Goal: Task Accomplishment & Management: Complete application form

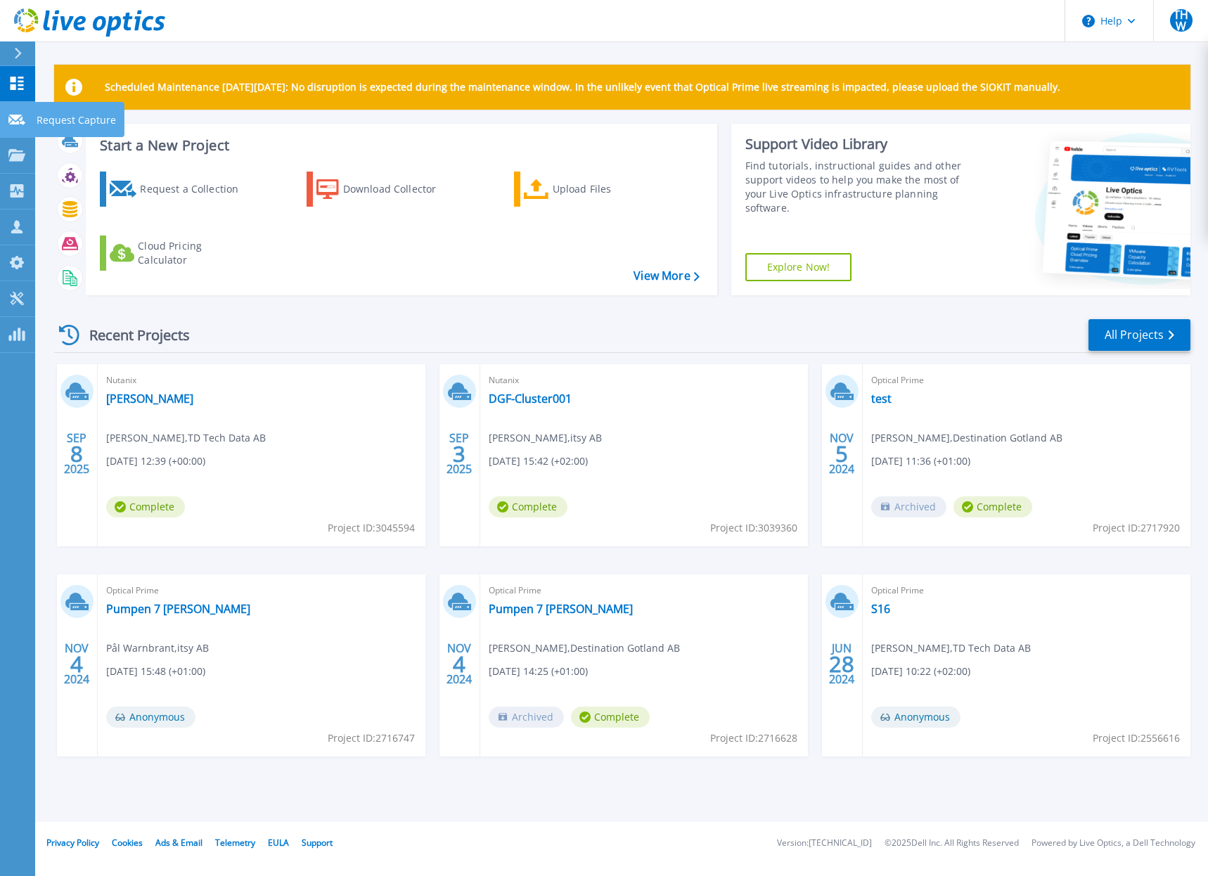
click at [11, 126] on link "Request Capture Request Capture" at bounding box center [17, 120] width 35 height 36
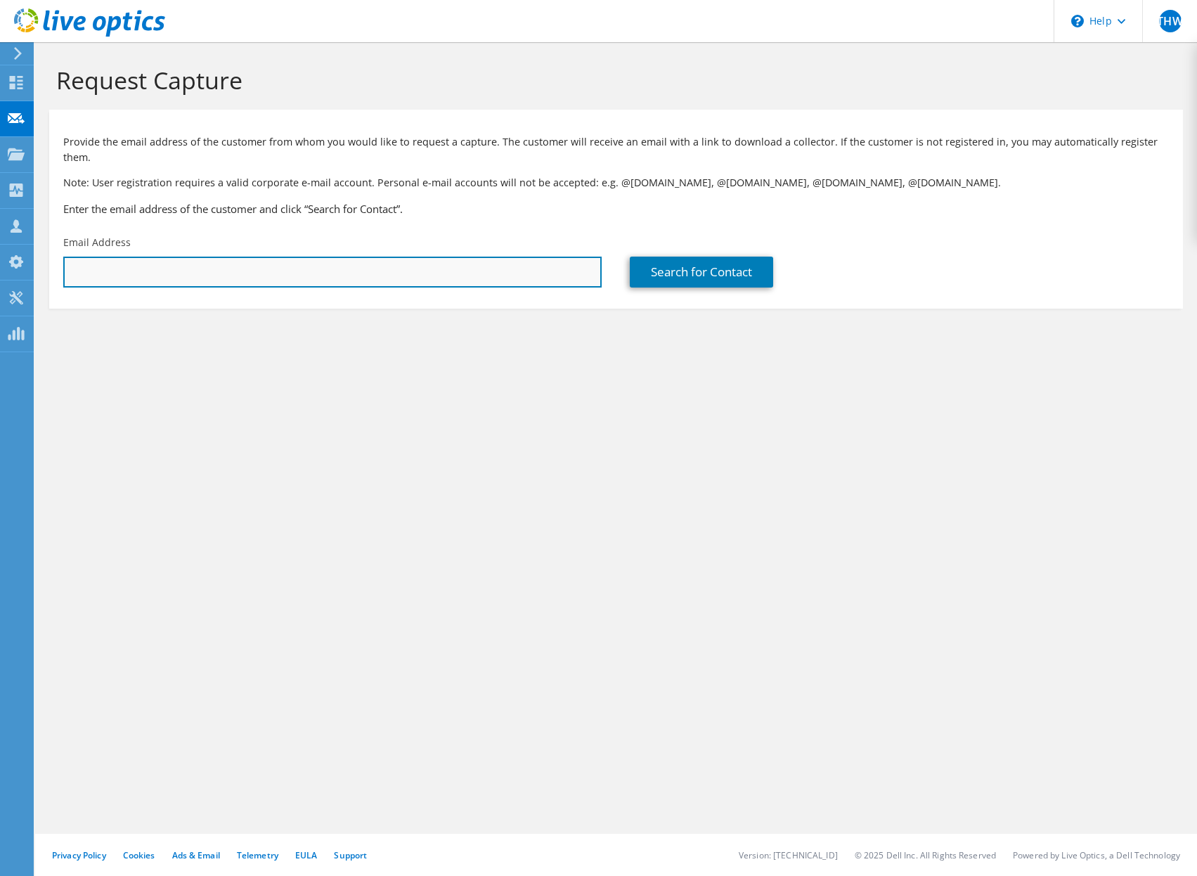
click at [321, 265] on input "text" at bounding box center [332, 272] width 538 height 31
paste input "anders@gyllensvaan.se"
type input "anders@gyllensvaan.se"
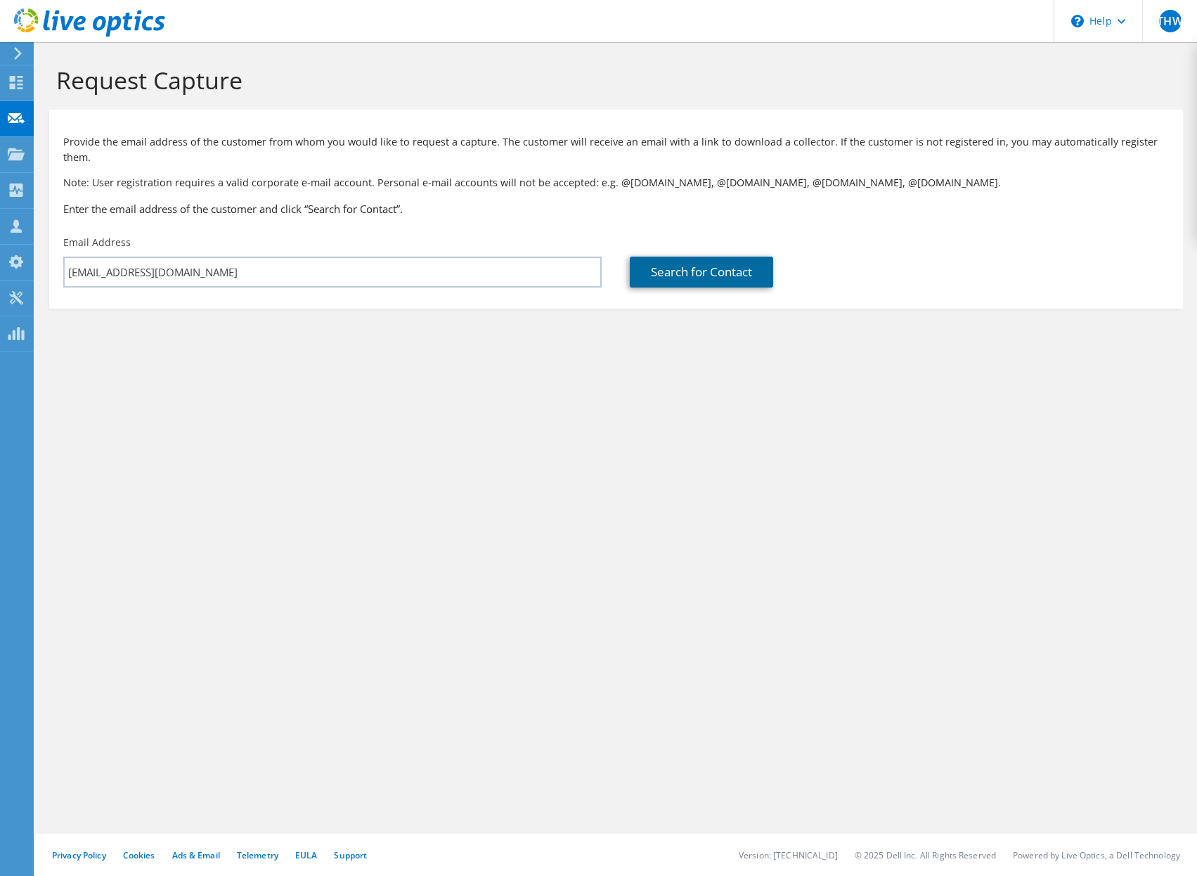
click at [732, 264] on link "Search for Contact" at bounding box center [701, 272] width 143 height 31
type input "AB Gyllensvaans Möbler"
type input "Anders"
type input "Karlsson"
type input "Sweden"
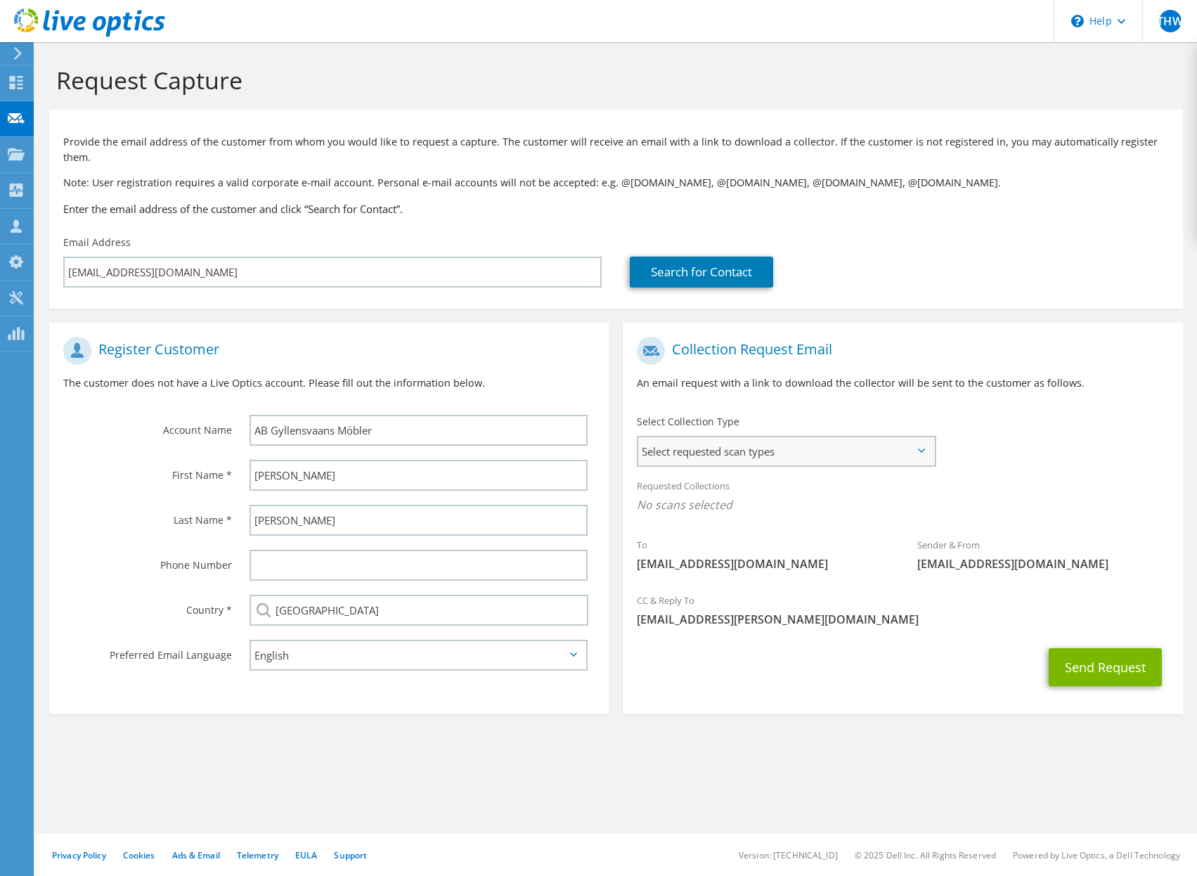
click at [798, 437] on span "Select requested scan types" at bounding box center [785, 451] width 295 height 28
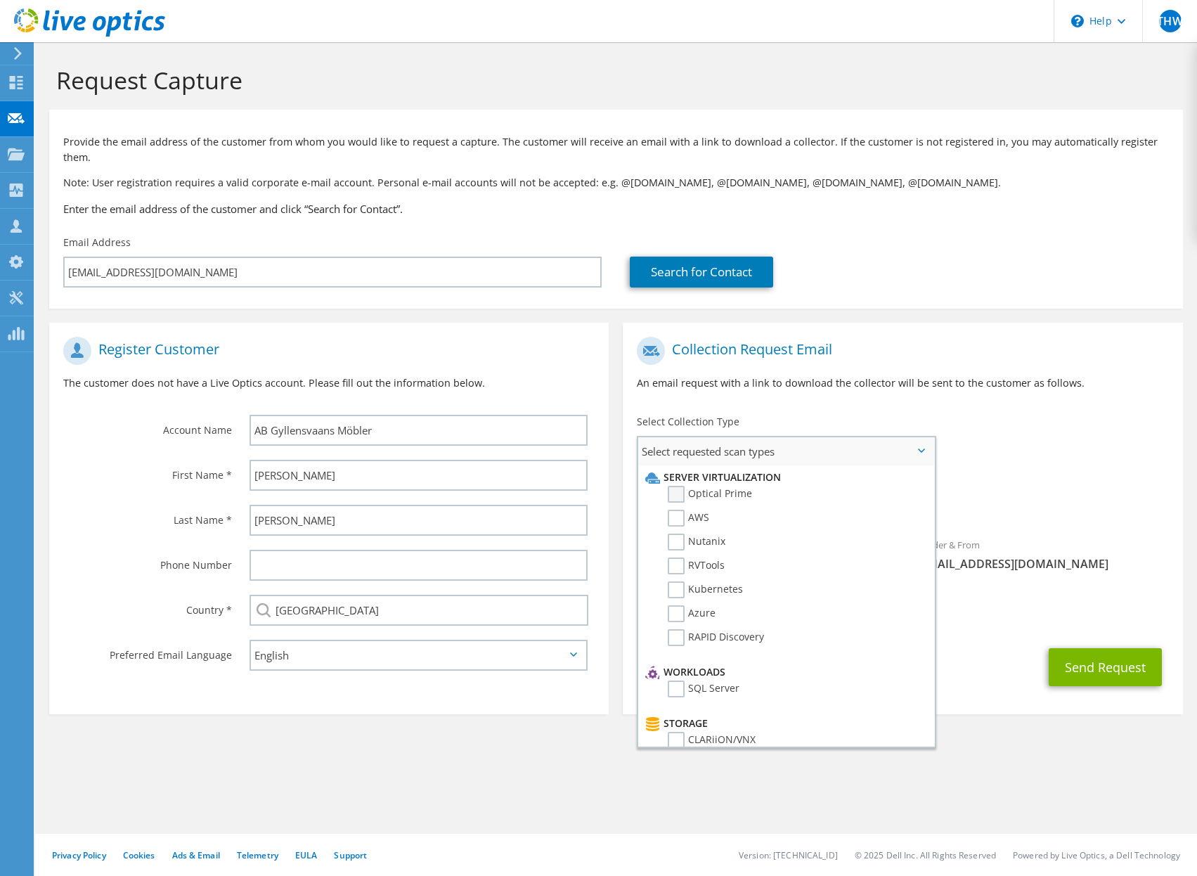
click at [676, 486] on label "Optical Prime" at bounding box center [710, 494] width 84 height 17
click at [0, 0] on input "Optical Prime" at bounding box center [0, 0] width 0 height 0
click at [997, 695] on section "Collection Request Email An email request with a link to download the collector…" at bounding box center [903, 521] width 560 height 396
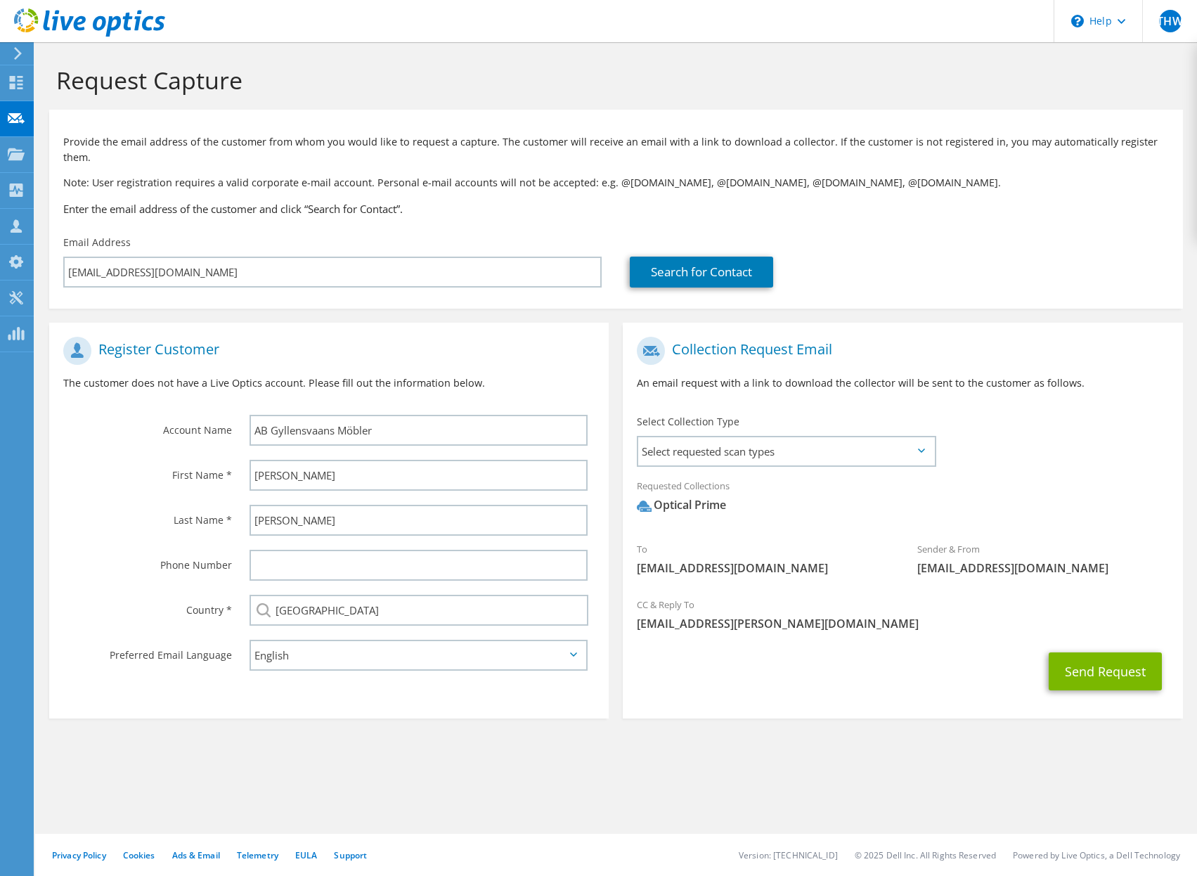
click at [870, 679] on div "Send Request" at bounding box center [903, 671] width 560 height 52
click at [1125, 664] on button "Send Request" at bounding box center [1105, 671] width 113 height 38
